Goal: Information Seeking & Learning: Learn about a topic

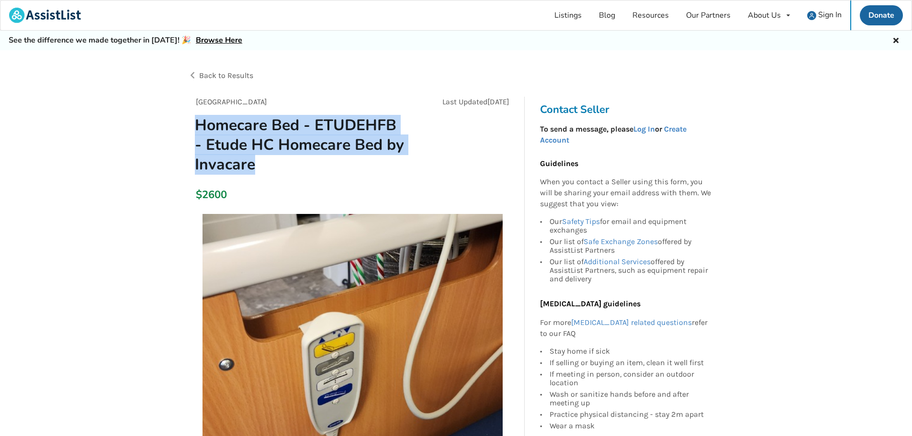
drag, startPoint x: 195, startPoint y: 124, endPoint x: 254, endPoint y: 159, distance: 68.3
click at [254, 159] on h1 "Homecare Bed - ETUDEHFB - Etude HC Homecare Bed by Invacare" at bounding box center [300, 144] width 226 height 59
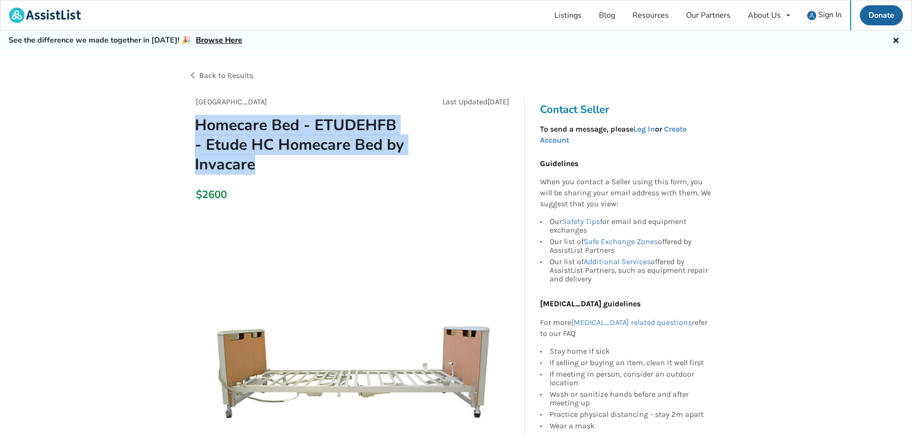
copy h1 "Homecare Bed - ETUDEHFB - Etude HC Homecare Bed by Invacare"
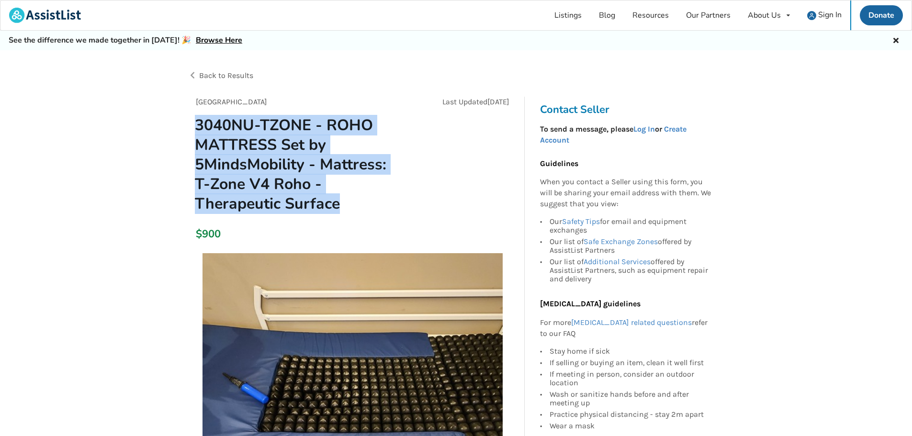
drag, startPoint x: 196, startPoint y: 123, endPoint x: 253, endPoint y: 198, distance: 94.2
click at [253, 198] on h1 "3040NU-TZONE - ROHO MATTRESS Set by 5MindsMobility - Mattress: T-Zone V4 Roho -…" at bounding box center [300, 164] width 226 height 99
copy h1 "3040NU-TZONE - ROHO MATTRESS Set by 5MindsMobility - Mattress: T-Zone V4 Roho -…"
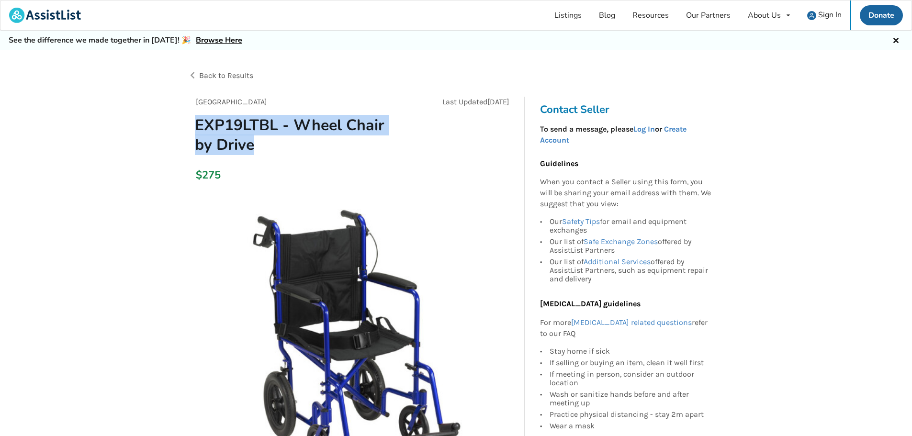
drag, startPoint x: 195, startPoint y: 125, endPoint x: 232, endPoint y: 142, distance: 40.5
click at [231, 142] on h1 "EXP19LTBL - Wheel Chair by Drive" at bounding box center [300, 134] width 226 height 39
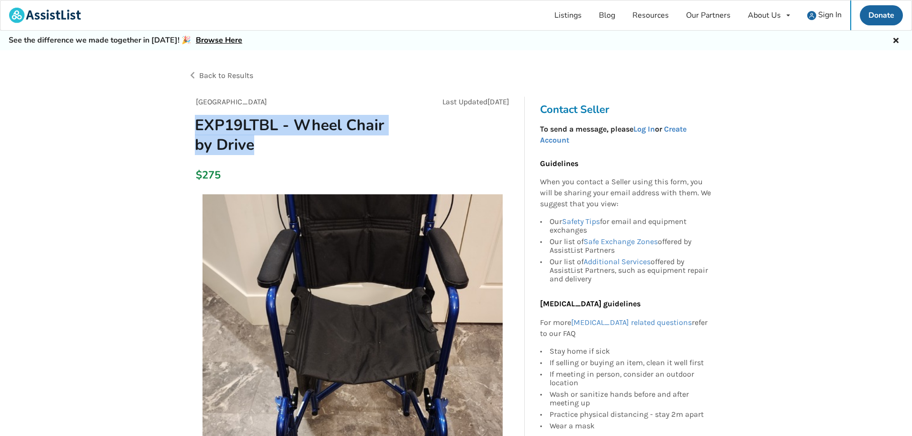
copy h1 "EXP19LTBL - Wheel Chair by Drive"
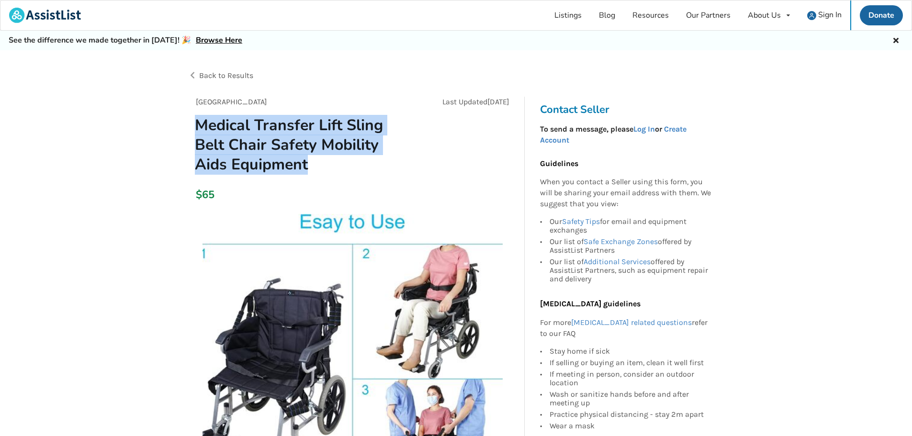
drag, startPoint x: 197, startPoint y: 123, endPoint x: 308, endPoint y: 168, distance: 120.6
click at [308, 168] on h1 "Medical Transfer Lift Sling Belt Chair Safety Mobility Aids Equipment" at bounding box center [300, 144] width 226 height 59
copy h1 "Medical Transfer Lift Sling Belt Chair Safety Mobility Aids Equipment"
